Goal: Task Accomplishment & Management: Use online tool/utility

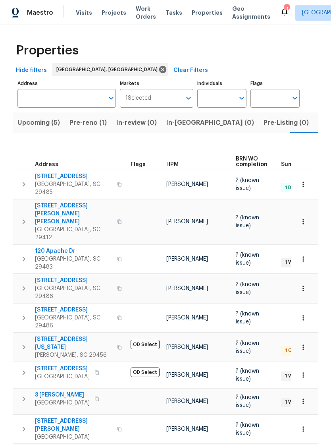
scroll to position [0, 168]
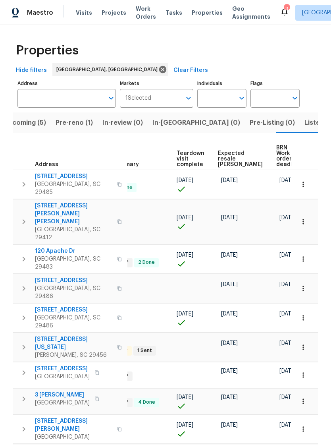
click at [194, 10] on span "Properties" at bounding box center [207, 13] width 31 height 8
click at [82, 15] on span "Visits" at bounding box center [84, 13] width 16 height 8
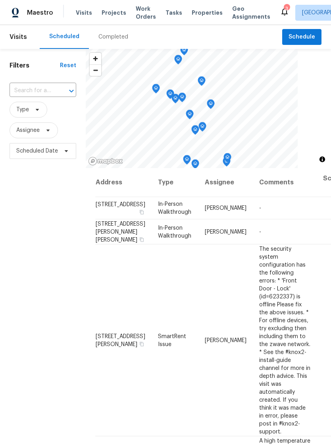
click at [193, 15] on span "Properties" at bounding box center [207, 13] width 31 height 8
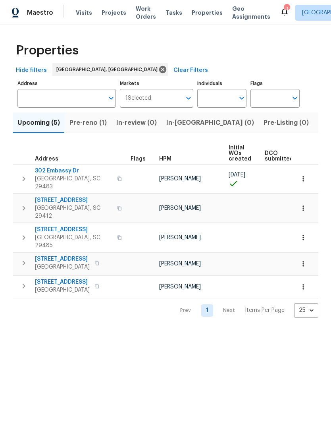
click at [284, 8] on div "3" at bounding box center [287, 9] width 6 height 8
click at [280, 11] on icon at bounding box center [285, 12] width 10 height 10
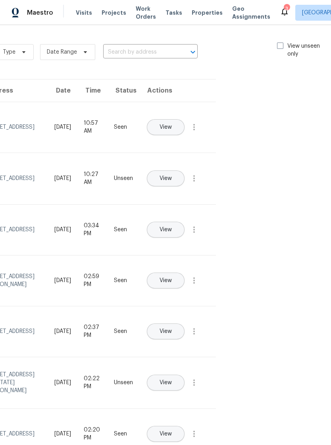
scroll to position [0, 89]
click at [281, 43] on span at bounding box center [281, 46] width 6 height 6
click at [281, 43] on input "View unseen only" at bounding box center [280, 44] width 5 height 5
checkbox input "true"
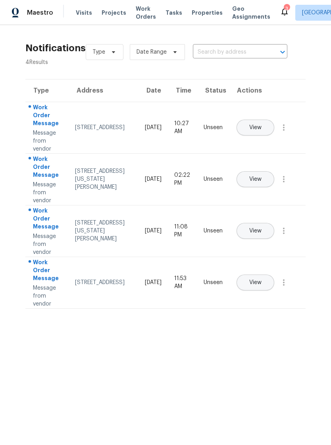
scroll to position [0, 0]
click at [136, 15] on span "Work Orders" at bounding box center [146, 13] width 20 height 16
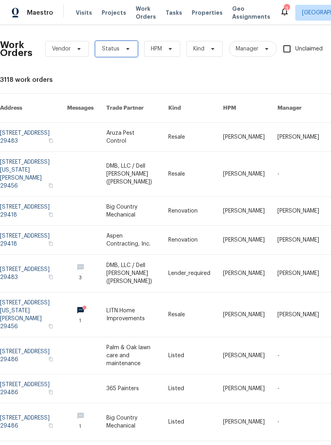
click at [125, 48] on icon at bounding box center [128, 49] width 6 height 6
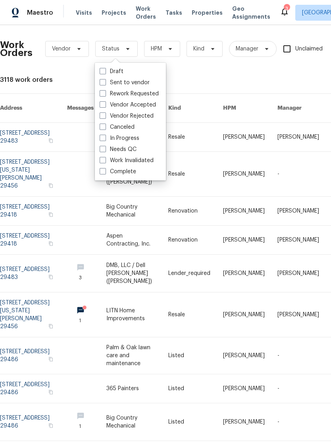
click at [100, 151] on span at bounding box center [103, 149] width 6 height 6
click at [100, 151] on input "Needs QC" at bounding box center [102, 147] width 5 height 5
checkbox input "true"
